Goal: Go to known website: Access a specific website the user already knows

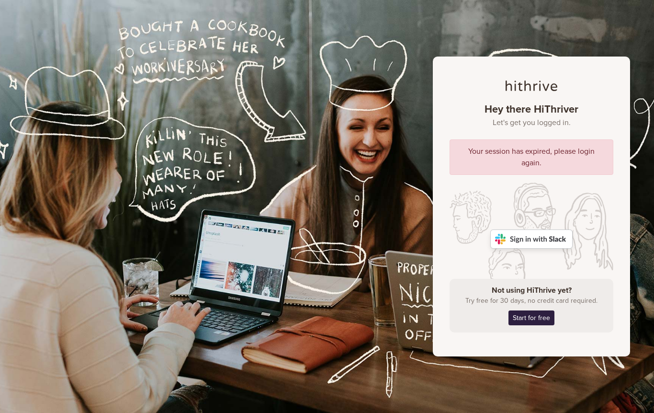
click at [516, 239] on img at bounding box center [531, 238] width 82 height 19
